Goal: Information Seeking & Learning: Check status

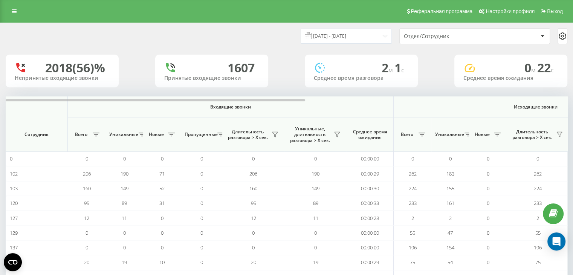
click at [425, 37] on div "Отдел/Сотрудник" at bounding box center [449, 36] width 90 height 6
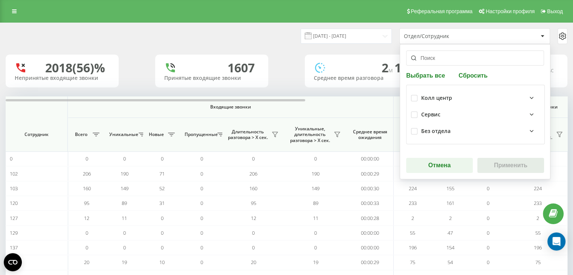
click at [415, 98] on div "Колл центр" at bounding box center [475, 98] width 129 height 17
click at [413, 95] on label at bounding box center [414, 95] width 6 height 0
checkbox input "true"
click at [496, 169] on button "Применить" at bounding box center [510, 165] width 67 height 15
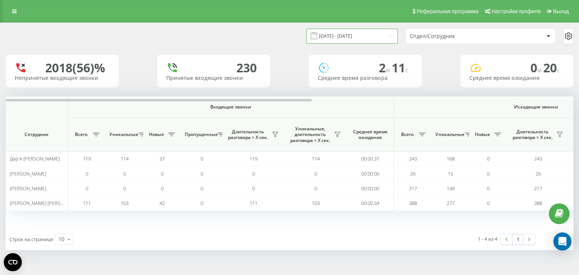
click at [388, 39] on input "13.11.2023 - 19.11.2023" at bounding box center [351, 36] width 91 height 15
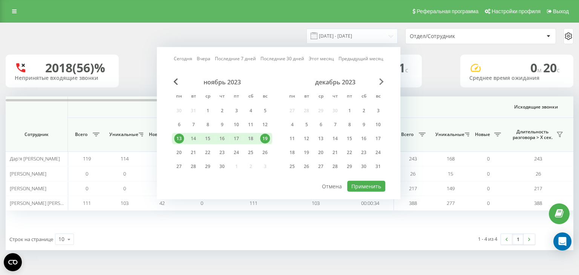
click at [380, 81] on span "Next Month" at bounding box center [381, 81] width 5 height 7
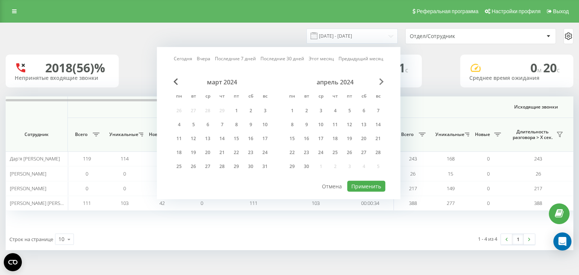
click at [380, 81] on span "Next Month" at bounding box center [381, 81] width 5 height 7
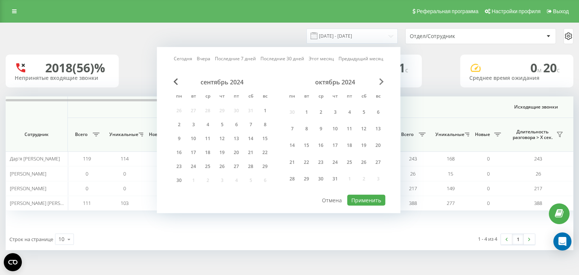
click at [380, 81] on span "Next Month" at bounding box center [381, 81] width 5 height 7
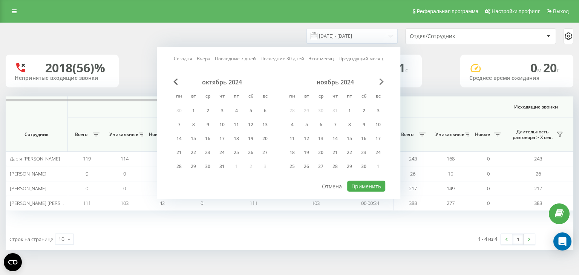
click at [380, 81] on span "Next Month" at bounding box center [381, 81] width 5 height 7
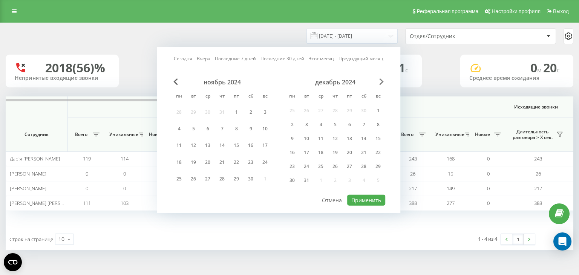
click at [380, 81] on span "Next Month" at bounding box center [381, 81] width 5 height 7
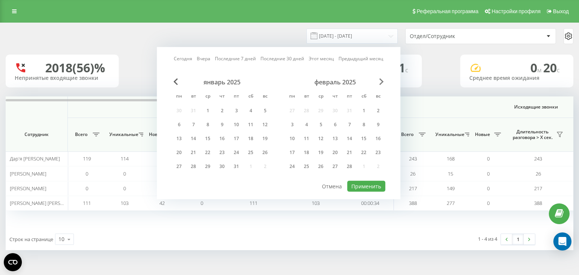
click at [380, 81] on span "Next Month" at bounding box center [381, 81] width 5 height 7
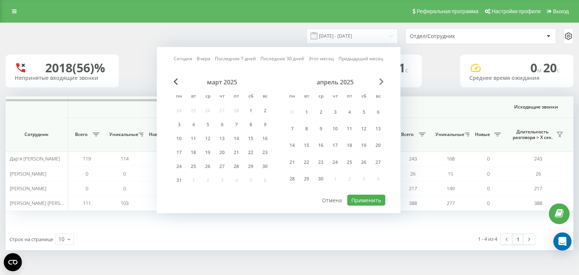
click at [380, 81] on span "Next Month" at bounding box center [381, 81] width 5 height 7
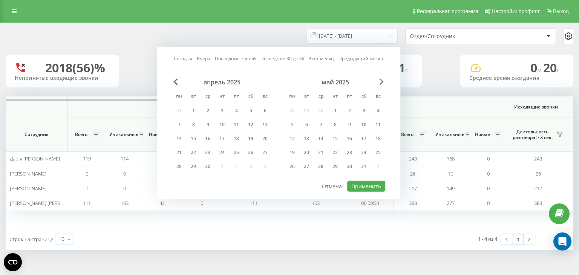
click at [379, 82] on span "Next Month" at bounding box center [381, 81] width 5 height 7
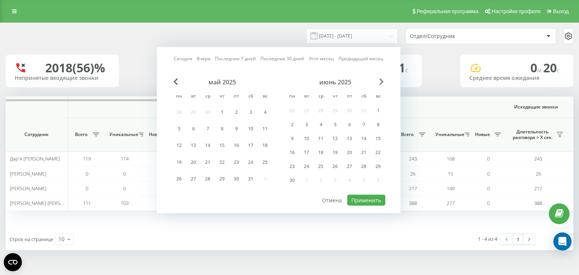
click at [379, 82] on span "Next Month" at bounding box center [381, 81] width 5 height 7
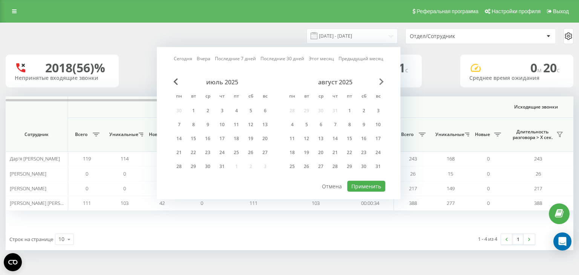
click at [379, 82] on span "Next Month" at bounding box center [381, 81] width 5 height 7
click at [178, 138] on div "15" at bounding box center [179, 139] width 10 height 10
click at [264, 140] on div "21" at bounding box center [265, 139] width 10 height 10
click at [359, 184] on button "Применить" at bounding box center [366, 186] width 38 height 11
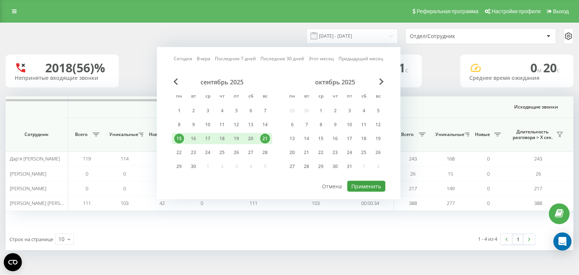
type input "15.09.2025 - 21.09.2025"
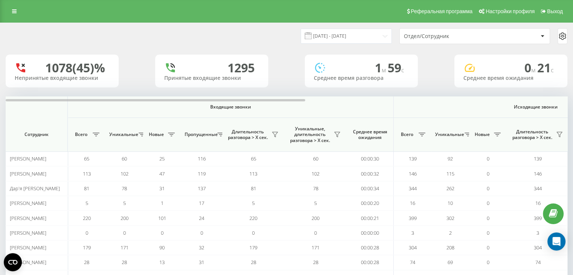
click at [469, 35] on div "Отдел/Сотрудник" at bounding box center [449, 36] width 90 height 6
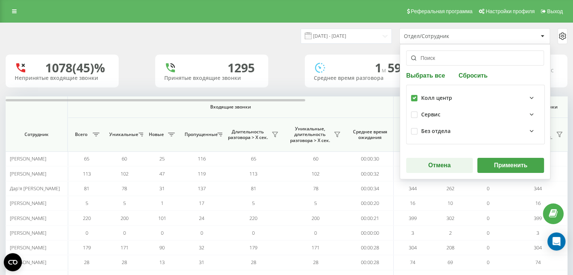
click at [411, 95] on label at bounding box center [414, 95] width 6 height 0
checkbox input "true"
click at [483, 162] on button "Применить" at bounding box center [510, 165] width 67 height 15
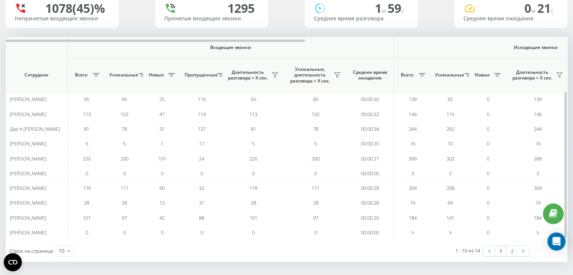
scroll to position [60, 0]
click at [513, 250] on link "2" at bounding box center [511, 250] width 11 height 11
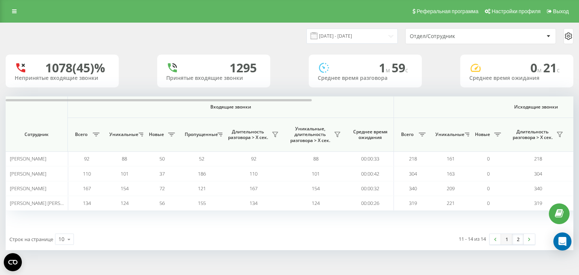
click at [503, 241] on link "1" at bounding box center [506, 239] width 11 height 11
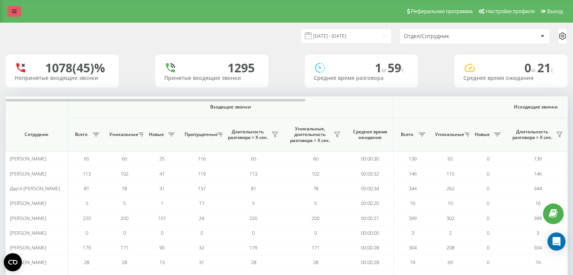
click at [12, 11] on icon at bounding box center [14, 11] width 5 height 5
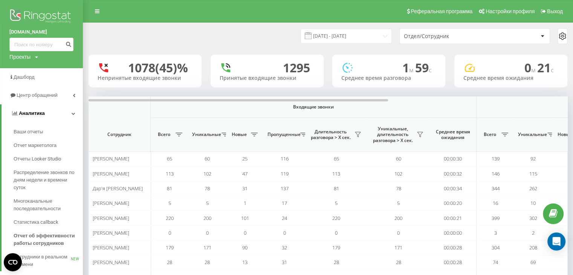
click at [36, 115] on span "Аналитика" at bounding box center [32, 113] width 26 height 6
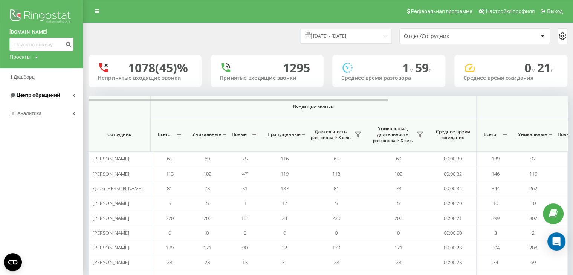
click at [49, 96] on span "Центр обращений" at bounding box center [38, 95] width 43 height 6
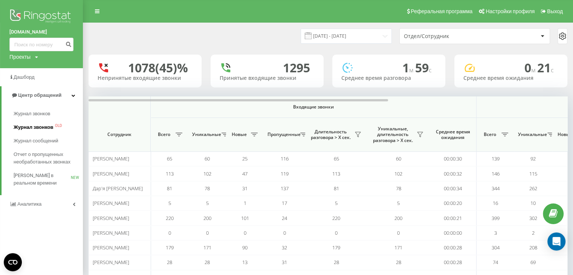
click at [40, 132] on link "Журнал звонков OLD" at bounding box center [48, 128] width 69 height 14
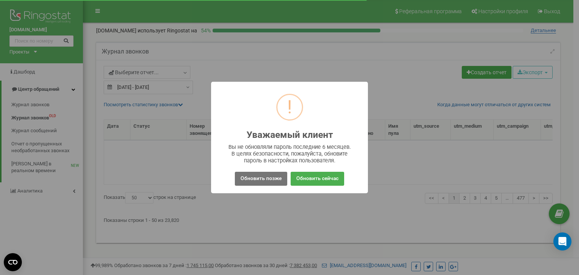
select select "50"
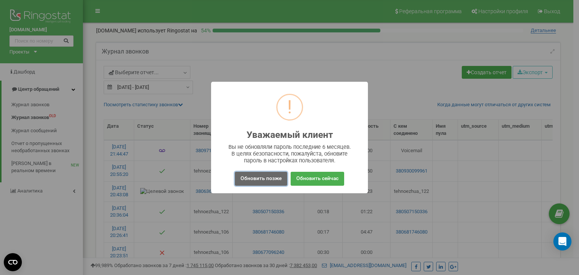
click at [279, 180] on button "Обновить позже" at bounding box center [261, 179] width 52 height 14
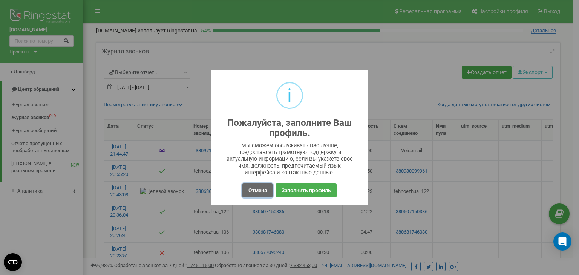
click at [255, 192] on button "Отмена" at bounding box center [257, 191] width 30 height 14
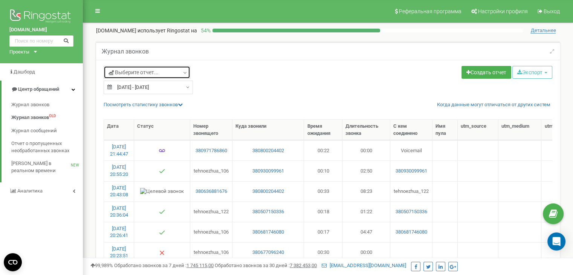
click at [149, 71] on span "Выберите отчет..." at bounding box center [134, 73] width 50 height 8
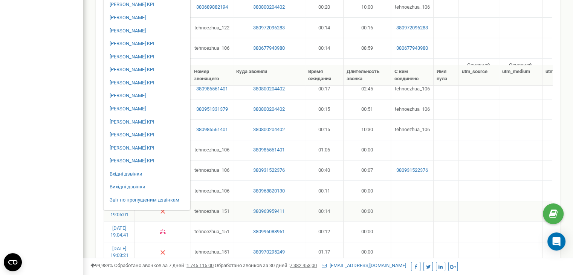
scroll to position [339, 0]
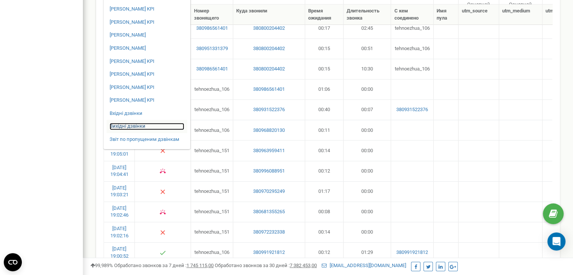
click at [140, 129] on link "Вихідні дзвінки" at bounding box center [147, 126] width 75 height 7
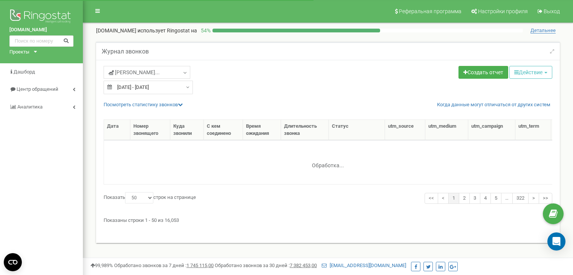
select select "50"
type input "[DATE]"
click at [157, 86] on input "[DATE] - [DATE]" at bounding box center [148, 88] width 89 height 14
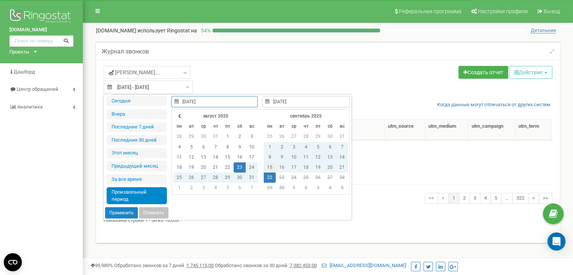
type input "[DATE]"
click at [265, 168] on td "15" at bounding box center [270, 167] width 12 height 10
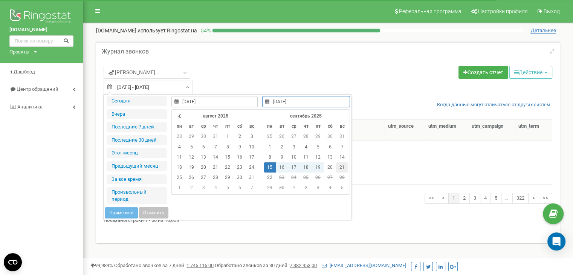
type input "[DATE]"
click at [338, 167] on td "21" at bounding box center [342, 167] width 12 height 10
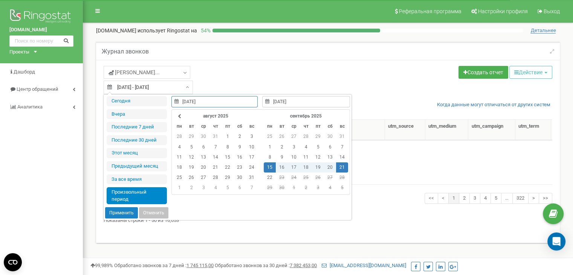
type input "[DATE]"
click at [115, 207] on button "Применить" at bounding box center [121, 212] width 33 height 11
type input "[DATE] - [DATE]"
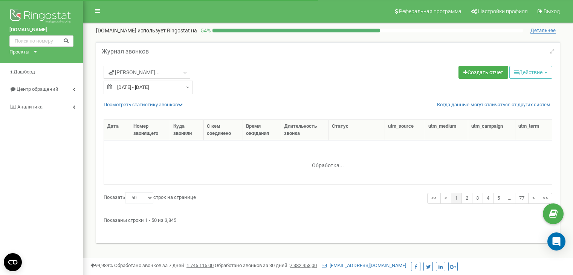
select select "50"
click at [117, 73] on span "[PERSON_NAME]..." at bounding box center [134, 73] width 51 height 8
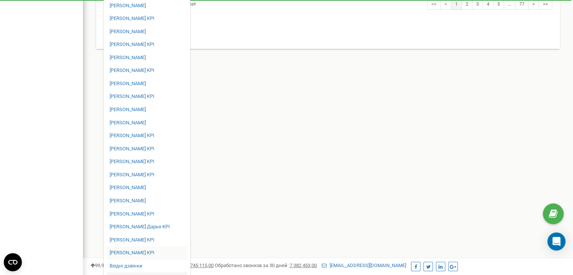
scroll to position [177, 0]
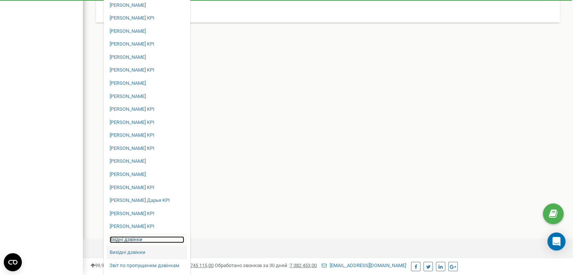
click at [130, 240] on link "Вхідні дзвінки" at bounding box center [147, 239] width 75 height 7
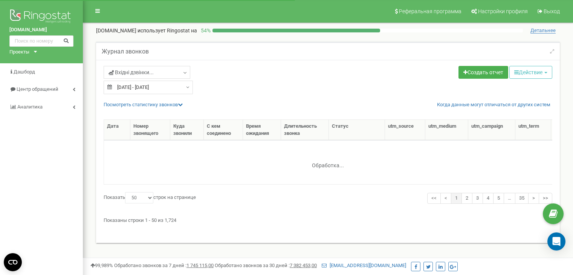
select select "50"
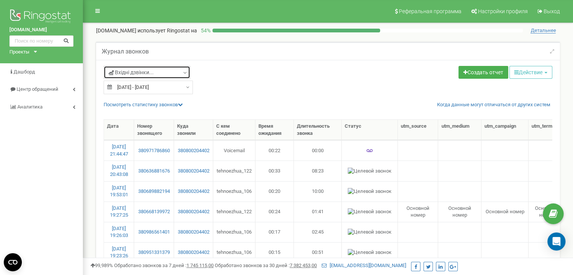
click at [179, 72] on link "Вхідні дзвінки..." at bounding box center [147, 72] width 87 height 13
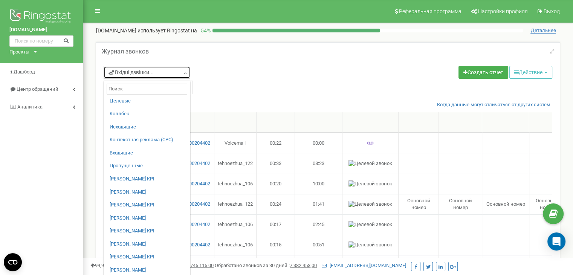
scroll to position [339, 0]
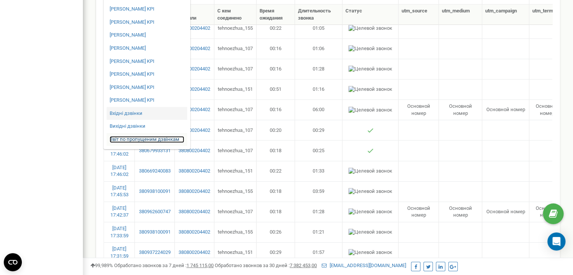
click at [143, 140] on link "Звіт по пропущеним дзвінкам" at bounding box center [147, 139] width 75 height 7
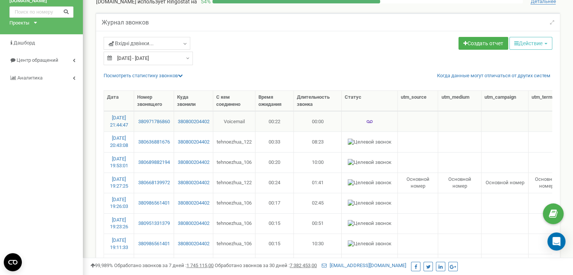
scroll to position [0, 0]
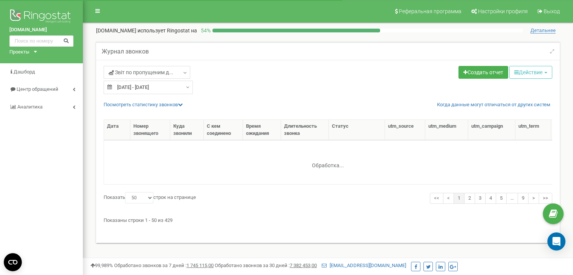
select select "50"
click at [157, 108] on div "Посмотреть cтатистику звонков Когда данные могут отличаться от других систем # …" at bounding box center [328, 168] width 460 height 134
click at [158, 105] on link "Посмотреть cтатистику звонков" at bounding box center [143, 105] width 79 height 6
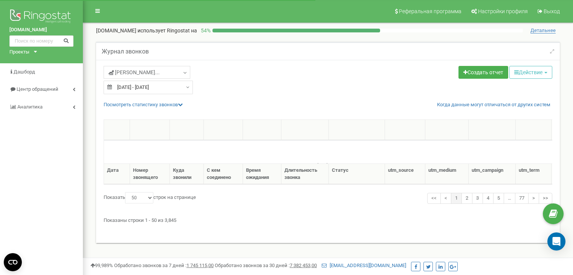
select select "50"
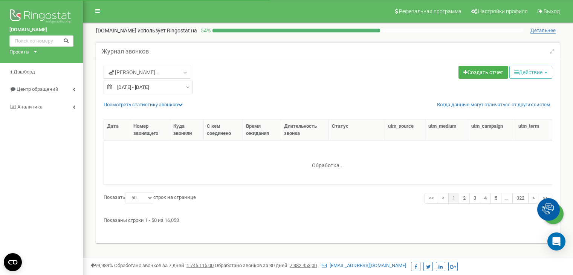
select select "50"
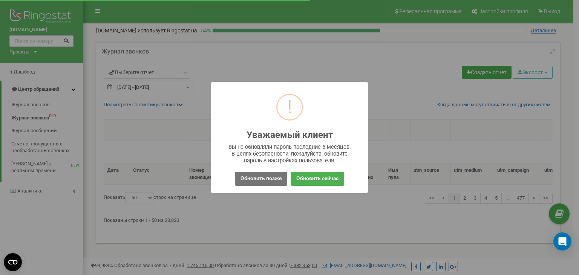
select select "50"
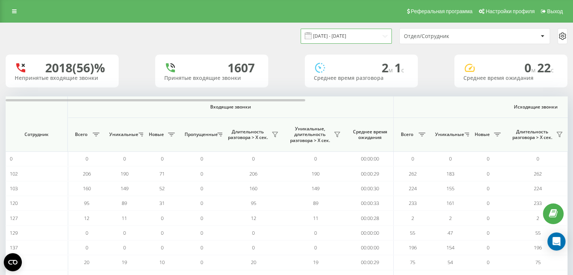
click at [384, 31] on input "13.11.2023 - 19.11.2023" at bounding box center [346, 36] width 91 height 15
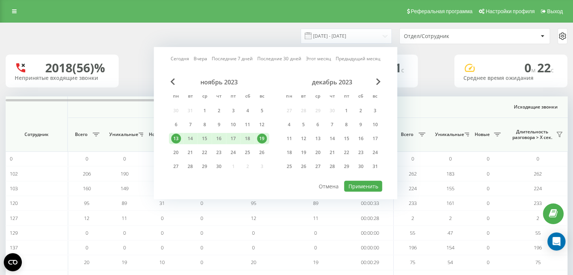
click at [375, 77] on div "Сегодня Вчера Последние 7 дней Последние 30 дней Этот месяц Предыдущий месяц но…" at bounding box center [275, 123] width 243 height 152
click at [378, 82] on span "Next Month" at bounding box center [378, 81] width 5 height 7
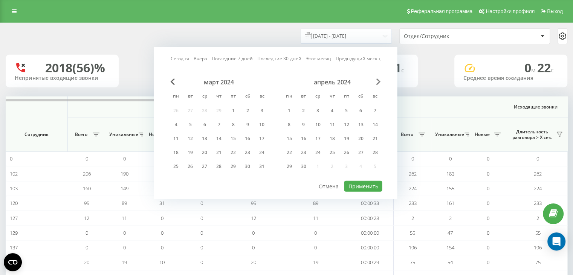
click at [378, 82] on span "Next Month" at bounding box center [378, 81] width 5 height 7
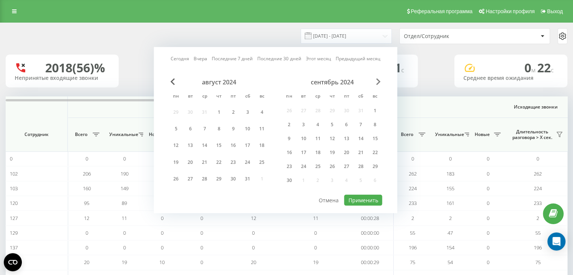
click at [378, 82] on span "Next Month" at bounding box center [378, 81] width 5 height 7
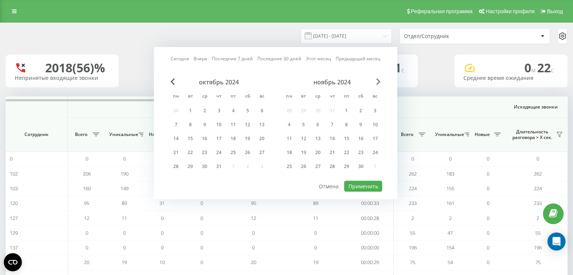
click at [378, 82] on span "Next Month" at bounding box center [378, 81] width 5 height 7
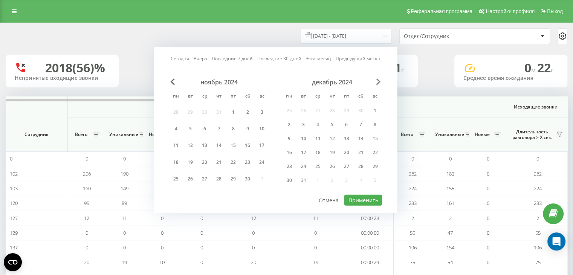
click at [378, 82] on span "Next Month" at bounding box center [378, 81] width 5 height 7
click at [377, 82] on span "Next Month" at bounding box center [378, 81] width 5 height 7
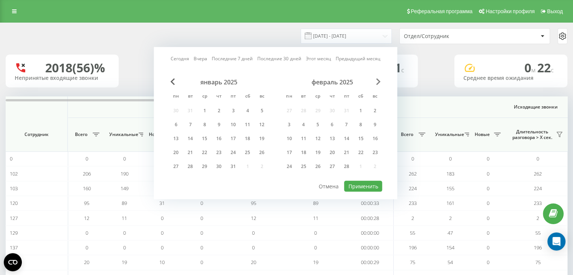
click at [377, 82] on span "Next Month" at bounding box center [378, 81] width 5 height 7
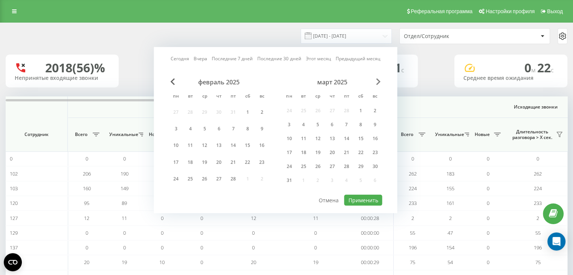
click at [377, 82] on span "Next Month" at bounding box center [378, 81] width 5 height 7
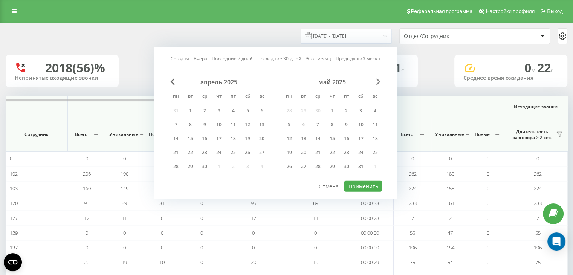
click at [377, 82] on span "Next Month" at bounding box center [378, 81] width 5 height 7
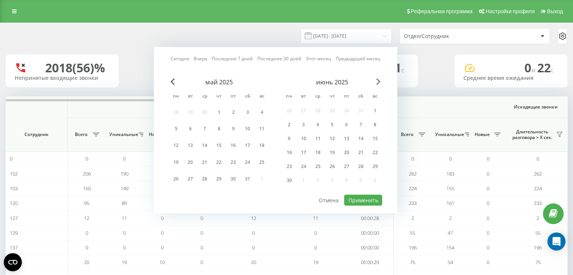
click at [377, 82] on span "Next Month" at bounding box center [378, 81] width 5 height 7
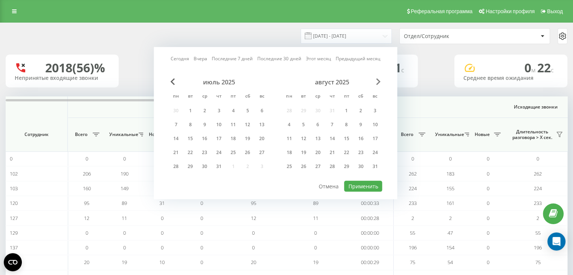
click at [377, 82] on span "Next Month" at bounding box center [378, 81] width 5 height 7
click at [292, 136] on div "15" at bounding box center [289, 139] width 10 height 10
click at [362, 185] on button "Применить" at bounding box center [363, 186] width 38 height 11
type input "15.09.2025 - 15.09.2025"
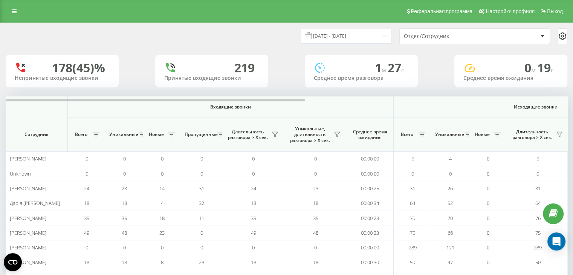
click at [496, 41] on div "Отдел/Сотрудник" at bounding box center [475, 36] width 150 height 15
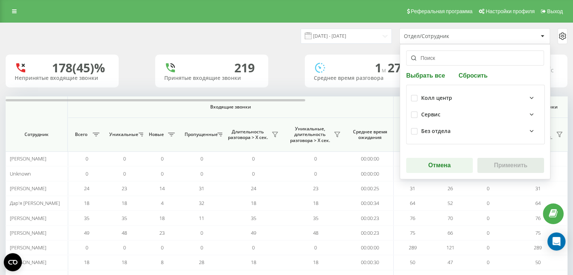
click at [421, 103] on div "Колл центр" at bounding box center [475, 98] width 129 height 17
click at [413, 95] on label at bounding box center [414, 95] width 6 height 0
checkbox input "true"
click at [487, 169] on button "Применить" at bounding box center [510, 165] width 67 height 15
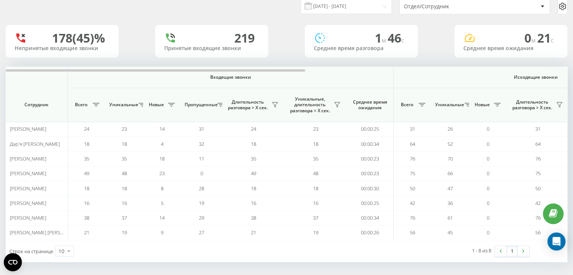
scroll to position [31, 0]
click at [451, 12] on div "Отдел/Сотрудник" at bounding box center [475, 5] width 150 height 15
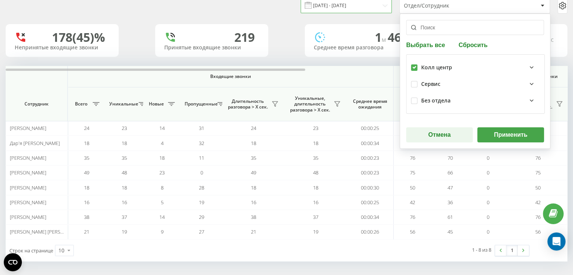
click at [380, 4] on input "15.09.2025 - 15.09.2025" at bounding box center [346, 5] width 91 height 15
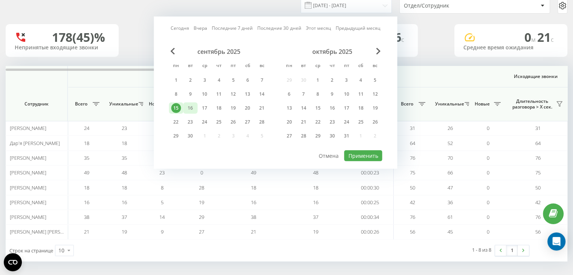
click at [193, 108] on div "16" at bounding box center [190, 108] width 10 height 10
click at [358, 151] on button "Применить" at bounding box center [363, 155] width 38 height 11
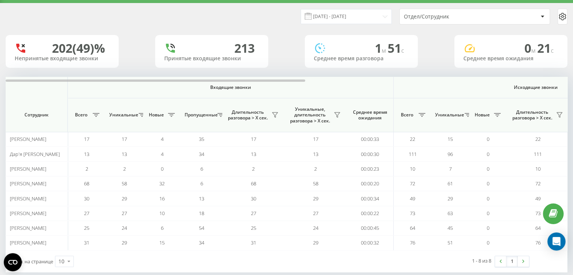
scroll to position [31, 0]
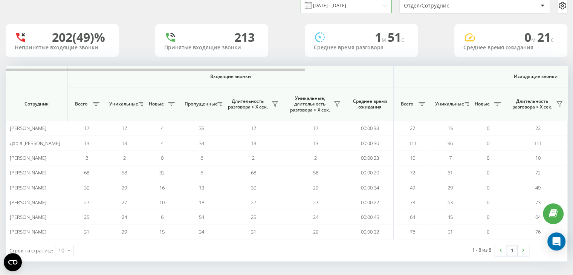
click at [374, 3] on input "16.09.2025 - 16.09.2025" at bounding box center [346, 5] width 91 height 15
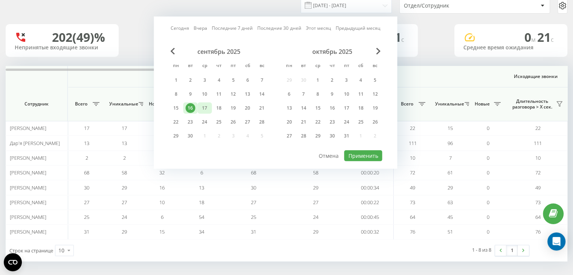
click at [206, 103] on div "17" at bounding box center [205, 108] width 10 height 10
click at [367, 150] on button "Применить" at bounding box center [363, 155] width 38 height 11
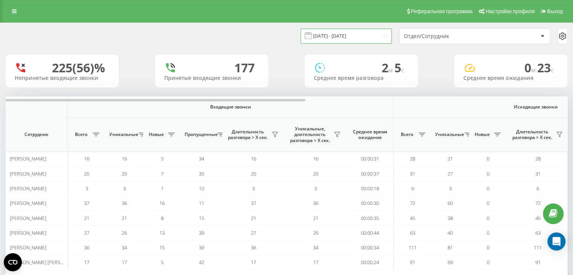
click at [373, 40] on input "17.09.2025 - 17.09.2025" at bounding box center [346, 36] width 91 height 15
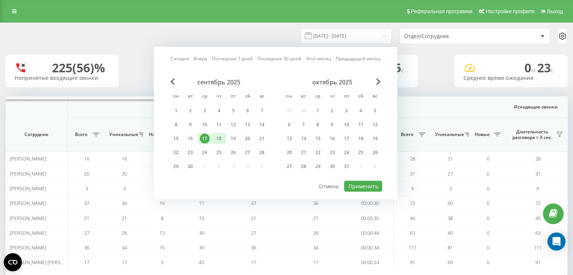
click at [221, 140] on div "18" at bounding box center [219, 139] width 10 height 10
click at [360, 183] on button "Применить" at bounding box center [363, 186] width 38 height 11
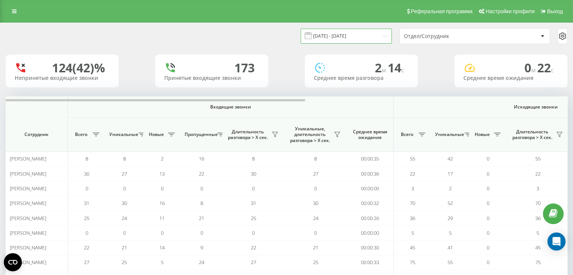
drag, startPoint x: 362, startPoint y: 34, endPoint x: 357, endPoint y: 35, distance: 4.7
click at [362, 34] on input "18.09.2025 - 18.09.2025" at bounding box center [346, 36] width 91 height 15
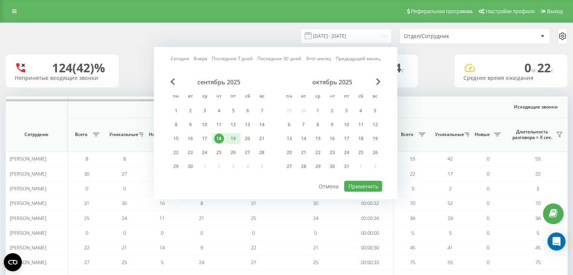
click at [234, 138] on div "19" at bounding box center [233, 139] width 10 height 10
click at [358, 181] on button "Применить" at bounding box center [363, 186] width 38 height 11
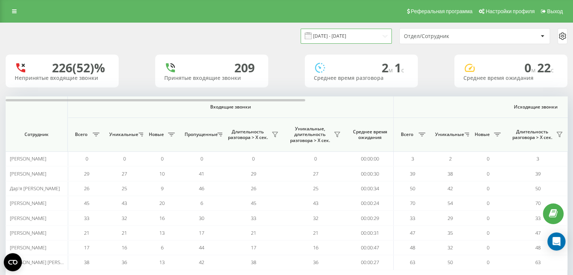
click at [333, 43] on input "19.09.2025 - 19.09.2025" at bounding box center [346, 36] width 91 height 15
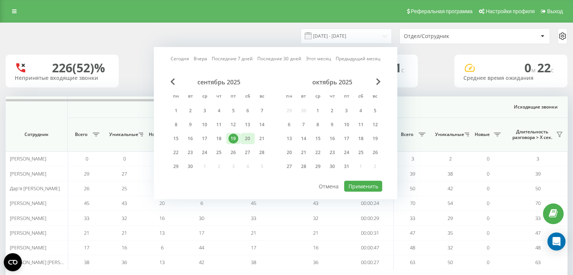
click at [249, 139] on div "20" at bounding box center [248, 139] width 10 height 10
click at [361, 181] on button "Применить" at bounding box center [363, 186] width 38 height 11
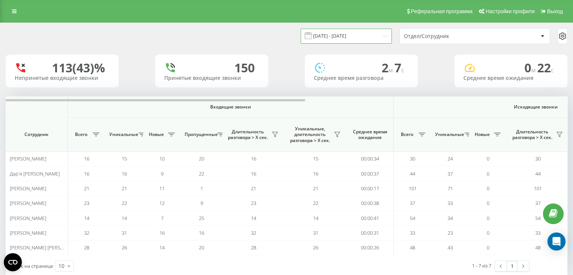
click at [365, 37] on input "20.09.2025 - 20.09.2025" at bounding box center [346, 36] width 91 height 15
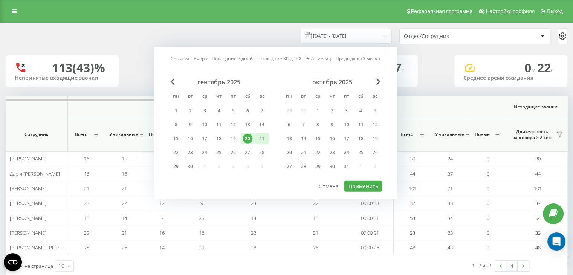
click at [259, 137] on div "21" at bounding box center [262, 139] width 10 height 10
click at [360, 188] on button "Применить" at bounding box center [363, 186] width 38 height 11
type input "21.09.2025 - 21.09.2025"
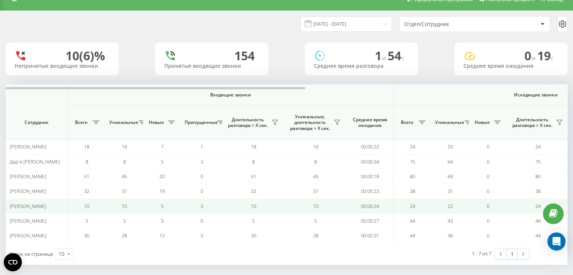
scroll to position [16, 0]
